Goal: Task Accomplishment & Management: Manage account settings

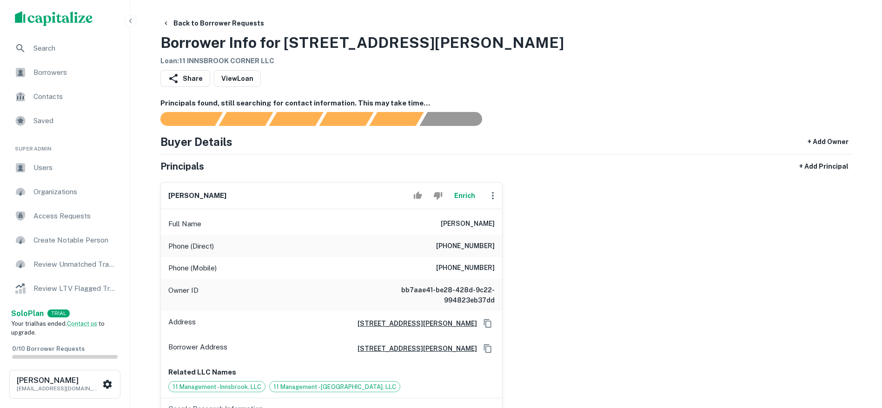
drag, startPoint x: 861, startPoint y: 238, endPoint x: 242, endPoint y: 152, distance: 624.7
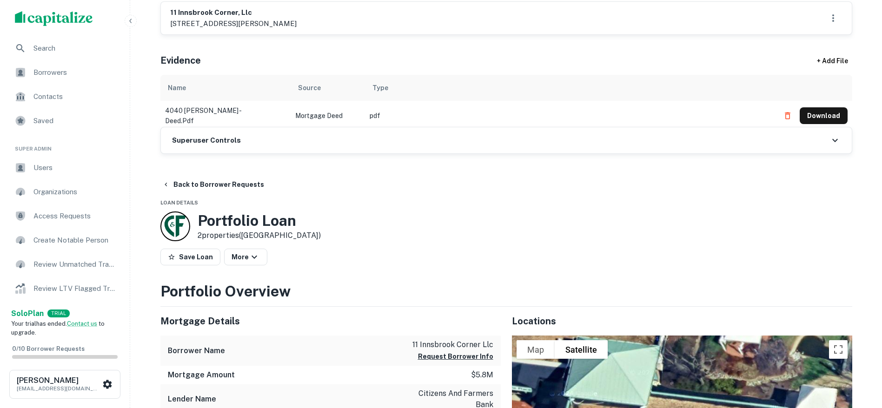
scroll to position [581, 0]
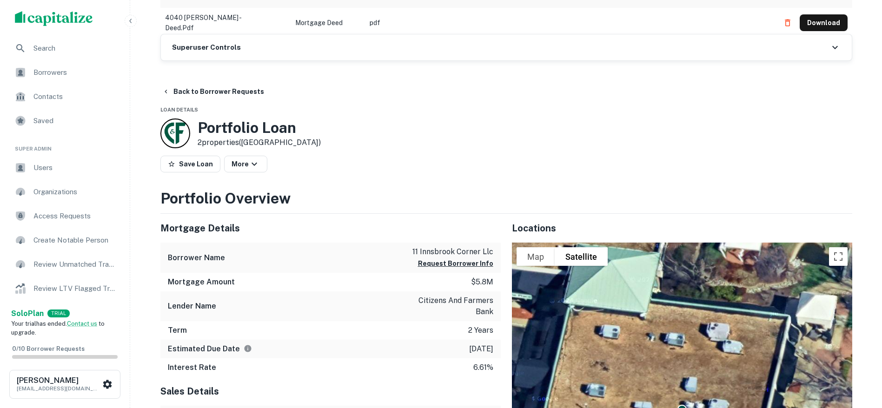
click at [263, 53] on div "Superuser Controls" at bounding box center [506, 47] width 691 height 26
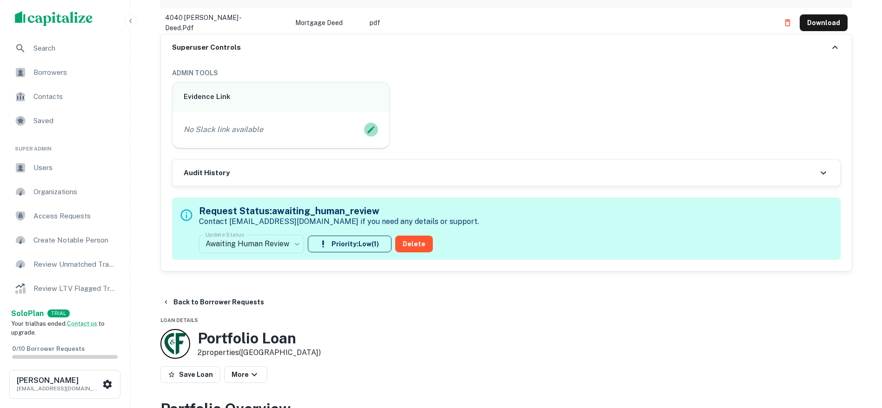
click at [367, 125] on icon "Edit Slack Link" at bounding box center [371, 129] width 9 height 9
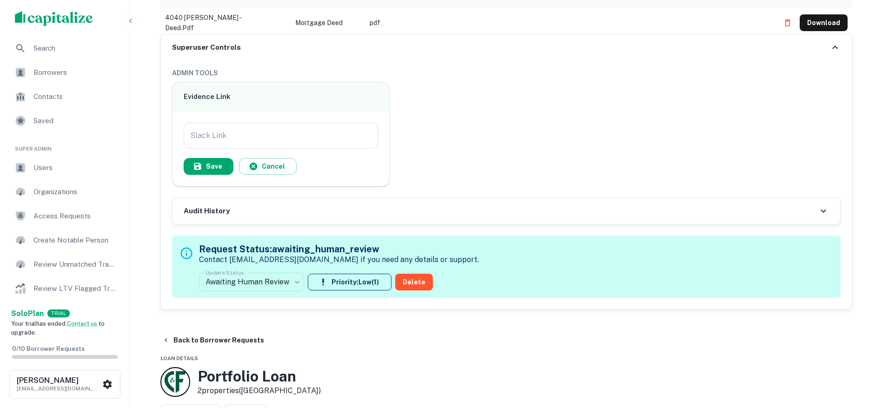
click at [340, 151] on div "Slack Link Slack Link Save Cancel" at bounding box center [281, 149] width 195 height 52
click at [271, 126] on div "Slack Link Slack Link Save Cancel" at bounding box center [281, 149] width 217 height 74
click at [270, 130] on input "Slack Link" at bounding box center [281, 136] width 195 height 26
paste input "**********"
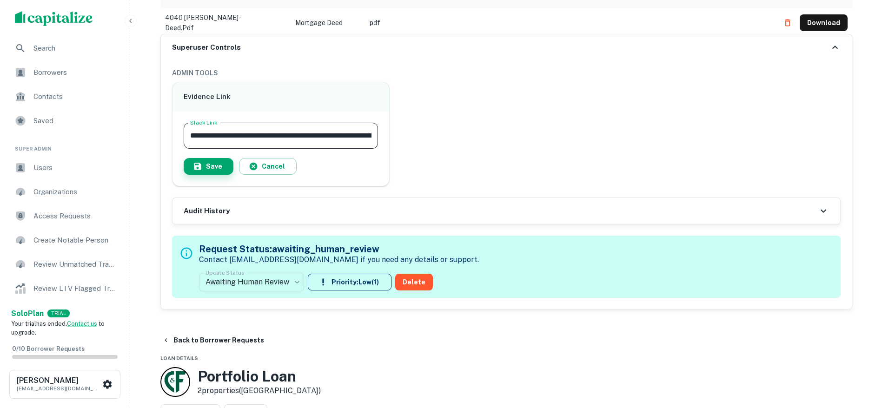
scroll to position [0, 91]
type input "**********"
click at [212, 164] on button "Save" at bounding box center [209, 166] width 50 height 17
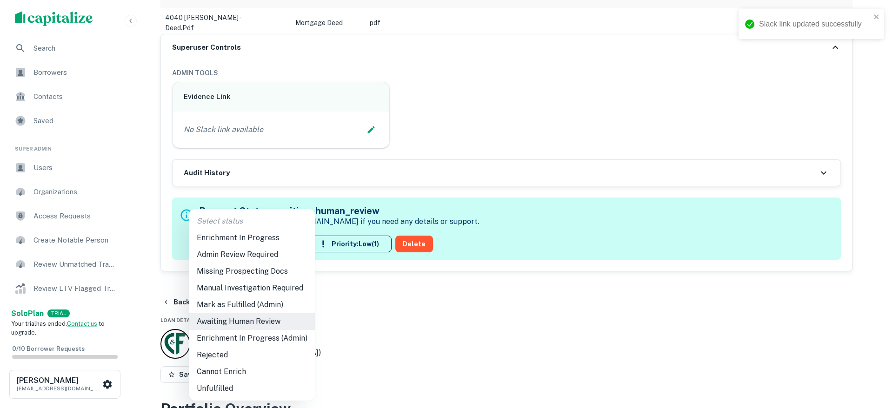
click at [262, 331] on li "Enrichment In Progress (Admin)" at bounding box center [252, 338] width 126 height 17
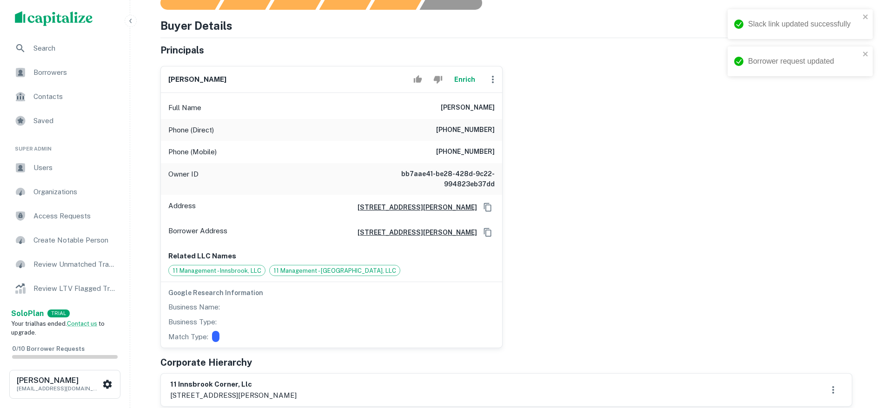
type input "**********"
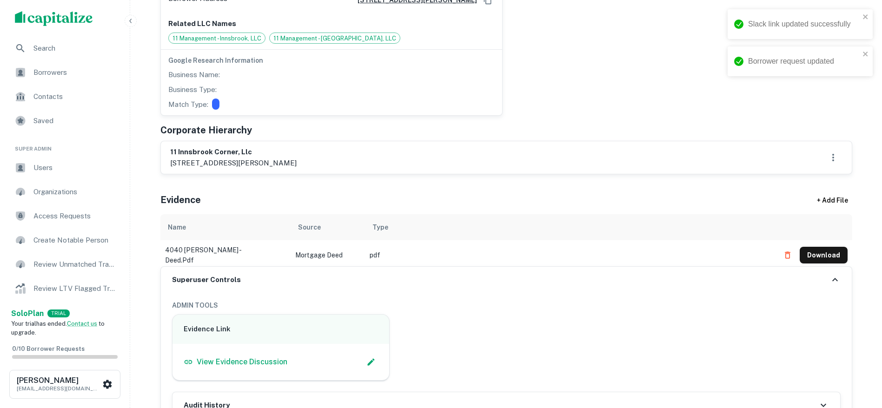
click at [829, 249] on button "Download" at bounding box center [824, 255] width 48 height 17
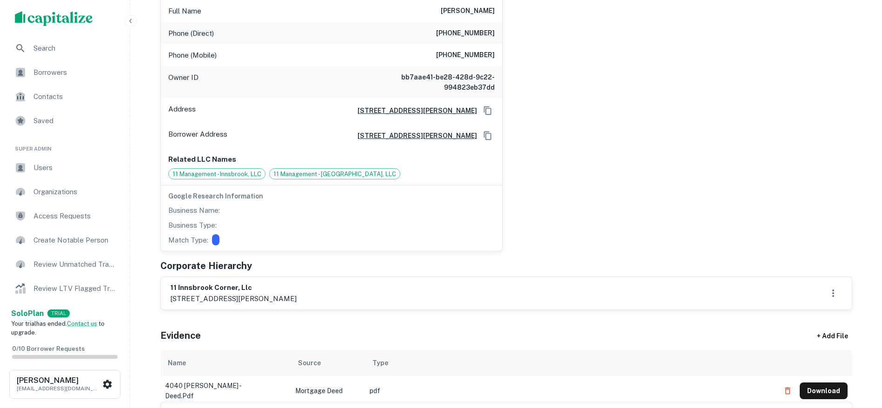
scroll to position [233, 0]
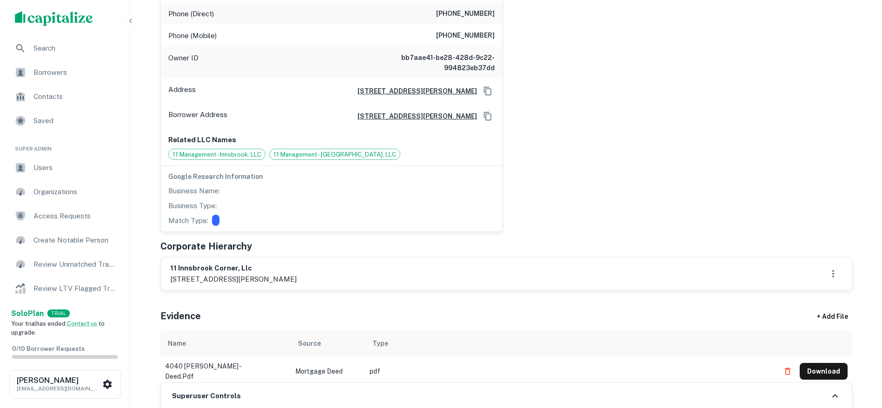
drag, startPoint x: 864, startPoint y: 147, endPoint x: 608, endPoint y: 28, distance: 282.4
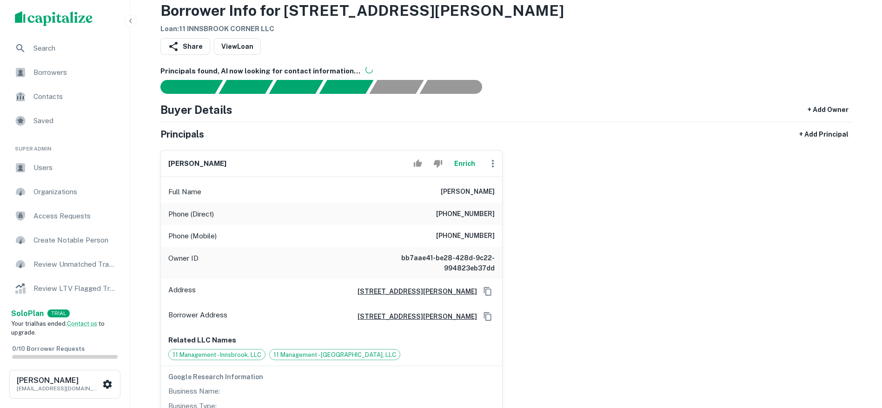
scroll to position [0, 0]
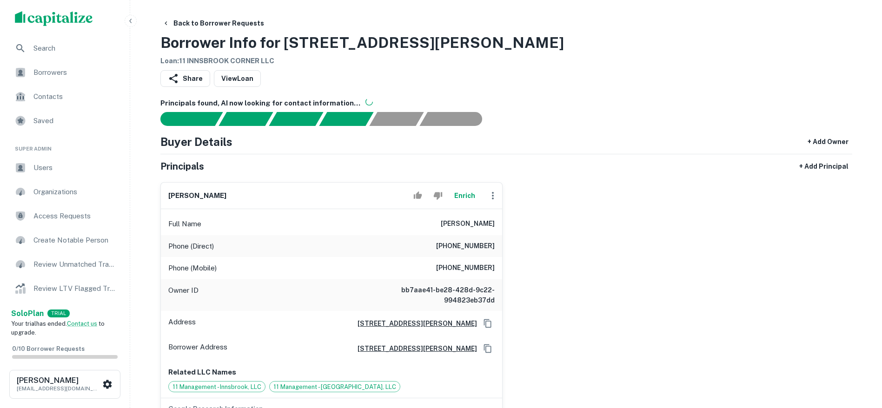
drag, startPoint x: 864, startPoint y: 267, endPoint x: 712, endPoint y: 283, distance: 152.9
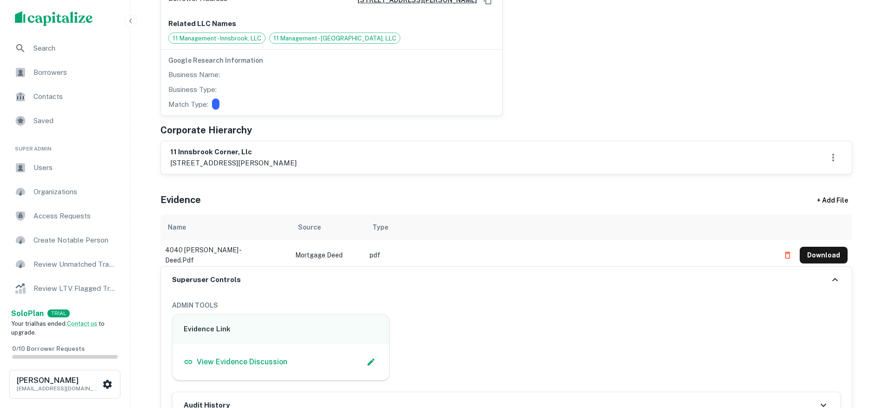
drag, startPoint x: 163, startPoint y: 143, endPoint x: 399, endPoint y: 160, distance: 236.0
click at [399, 160] on div "11 innsbrook corner, llc [STREET_ADDRESS][PERSON_NAME]" at bounding box center [506, 157] width 691 height 33
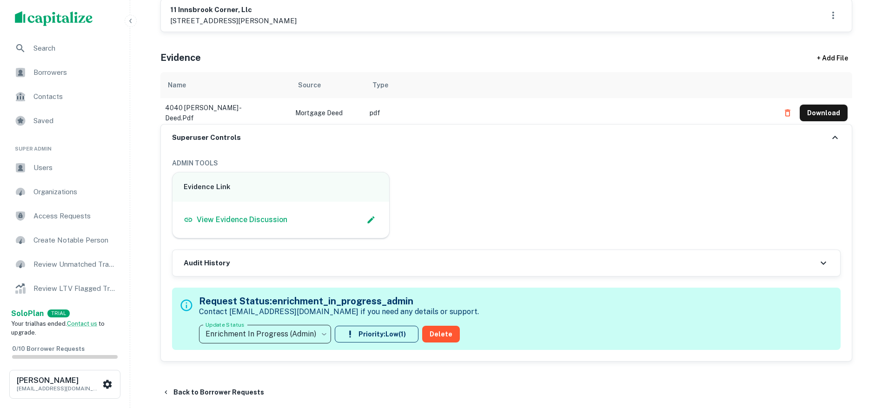
scroll to position [698, 0]
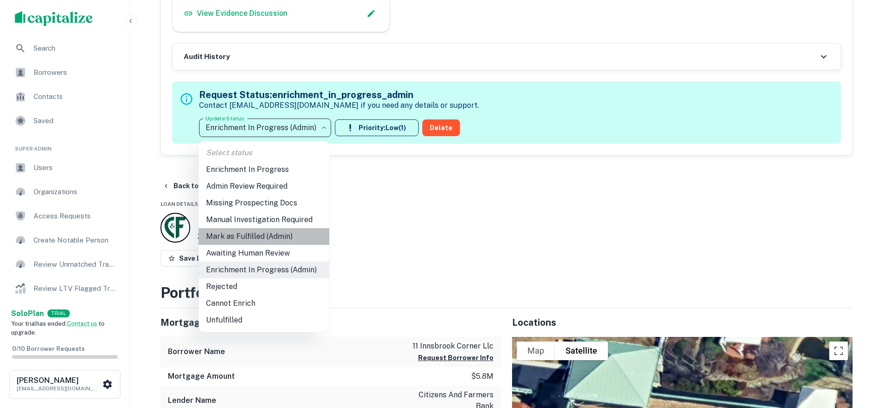
click at [285, 234] on li "Mark as Fulfilled (Admin)" at bounding box center [264, 236] width 131 height 17
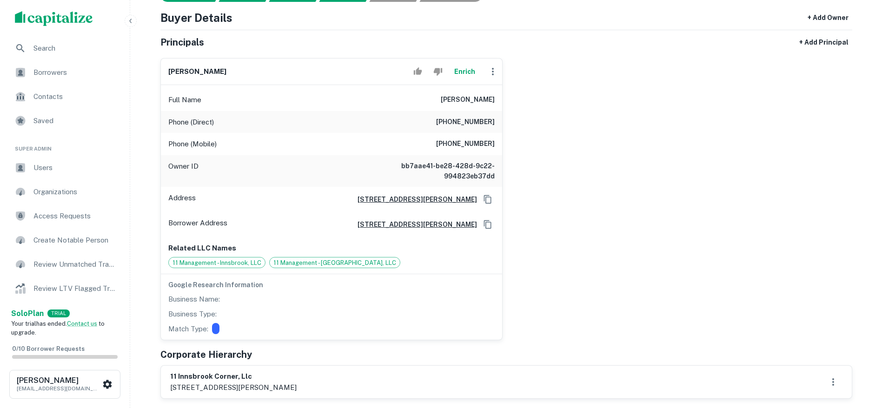
scroll to position [116, 0]
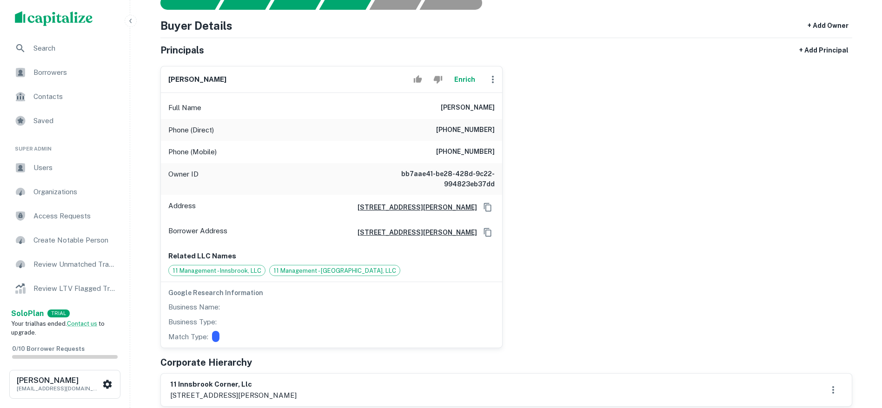
click at [802, 208] on div "[PERSON_NAME] Enrich Full Name [PERSON_NAME] Phone (Direct) [PHONE_NUMBER] Phon…" at bounding box center [503, 204] width 700 height 290
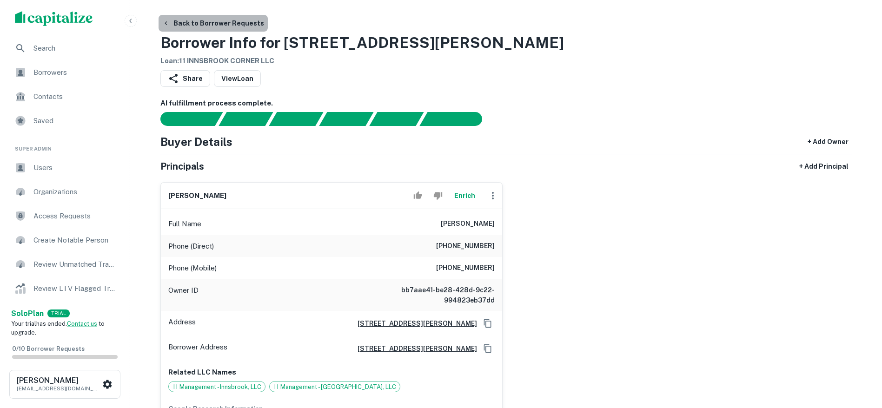
click at [226, 23] on button "Back to Borrower Requests" at bounding box center [213, 23] width 109 height 17
